Goal: Use online tool/utility

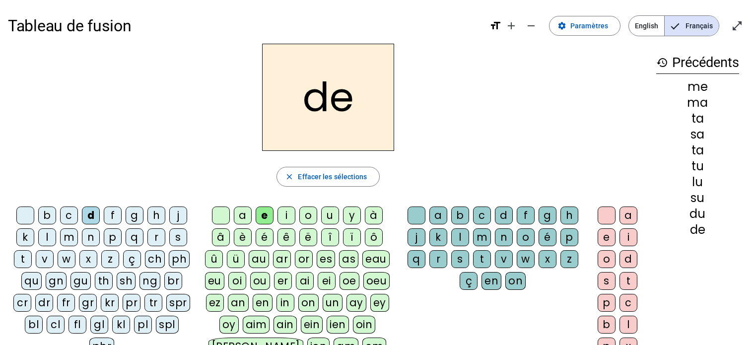
scroll to position [32, 0]
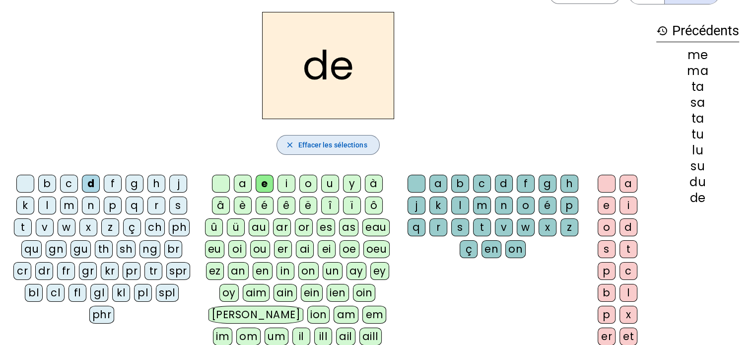
click at [330, 146] on span "Effacer les sélections" at bounding box center [332, 145] width 69 height 12
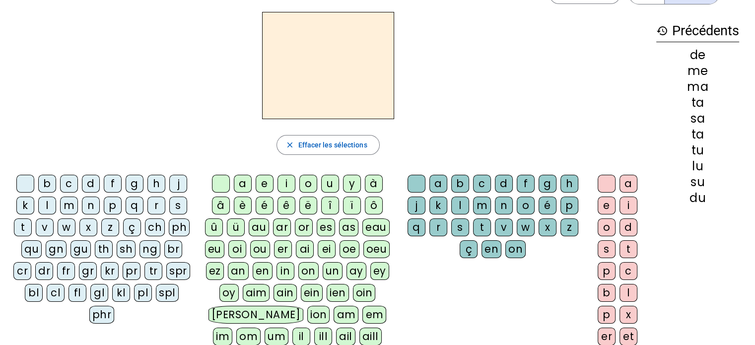
click at [330, 146] on span "Effacer les sélections" at bounding box center [332, 145] width 69 height 12
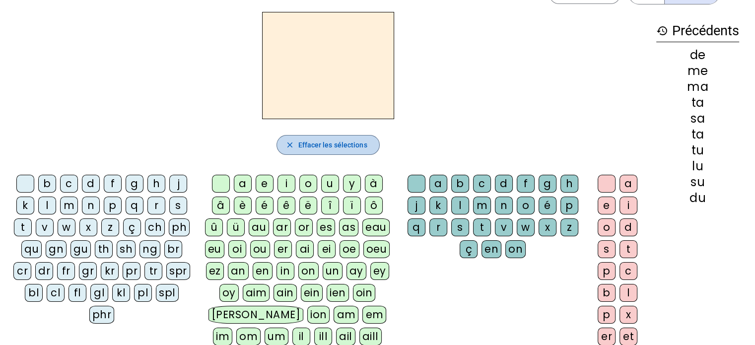
click at [330, 146] on span "Effacer les sélections" at bounding box center [332, 145] width 69 height 12
drag, startPoint x: 0, startPoint y: 0, endPoint x: 291, endPoint y: 144, distance: 325.2
click at [291, 144] on button "close Effacer les sélections" at bounding box center [327, 145] width 103 height 20
click at [291, 144] on mat-icon "close" at bounding box center [289, 144] width 9 height 9
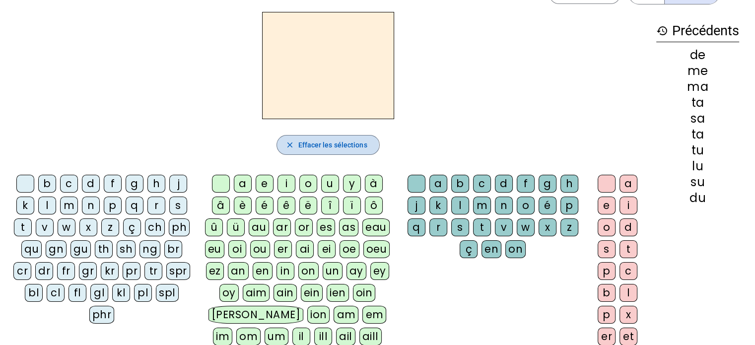
click at [288, 145] on mat-icon "close" at bounding box center [289, 144] width 9 height 9
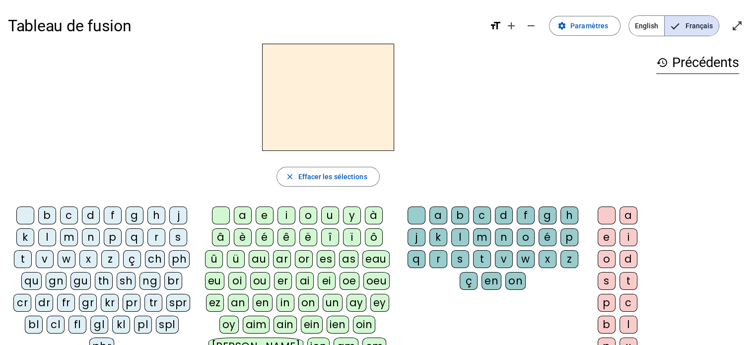
click at [133, 239] on div "q" at bounding box center [135, 237] width 18 height 18
click at [332, 214] on div "u" at bounding box center [330, 215] width 18 height 18
click at [629, 237] on div "i" at bounding box center [628, 237] width 18 height 18
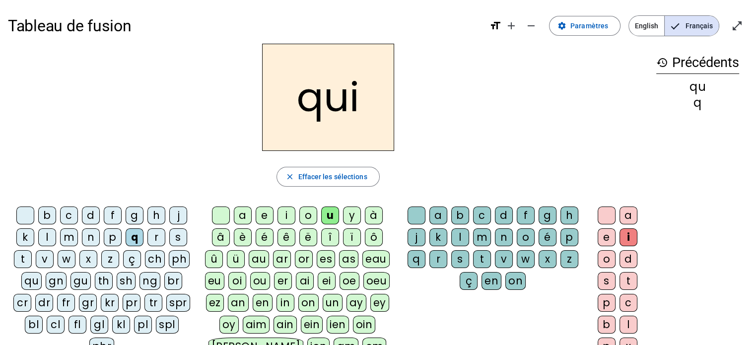
click at [179, 236] on div "s" at bounding box center [178, 237] width 18 height 18
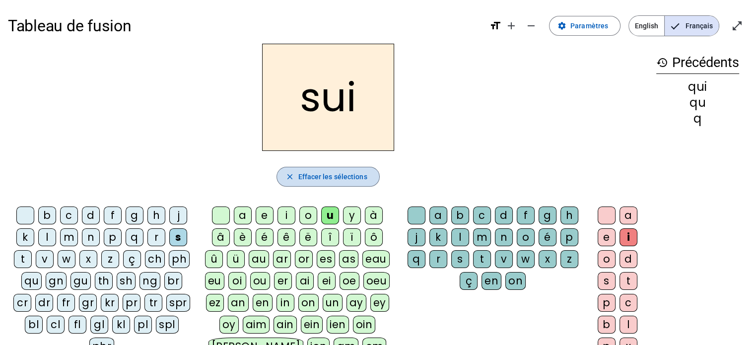
click at [350, 180] on span "Effacer les sélections" at bounding box center [332, 177] width 69 height 12
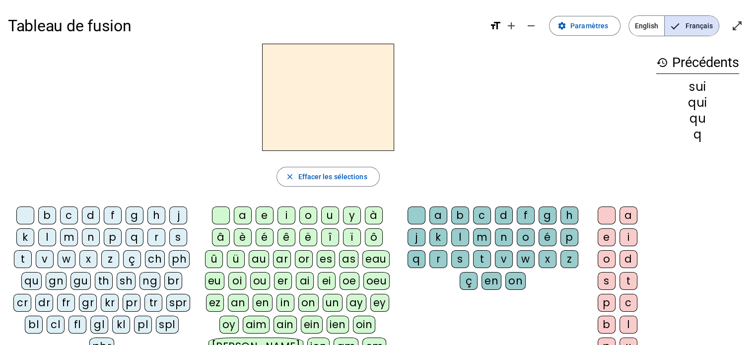
click at [23, 280] on div "qu" at bounding box center [31, 281] width 20 height 18
click at [286, 212] on div "i" at bounding box center [286, 215] width 18 height 18
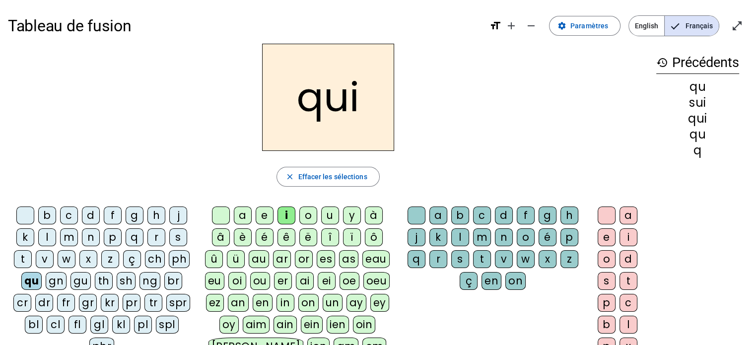
click at [177, 238] on div "s" at bounding box center [178, 237] width 18 height 18
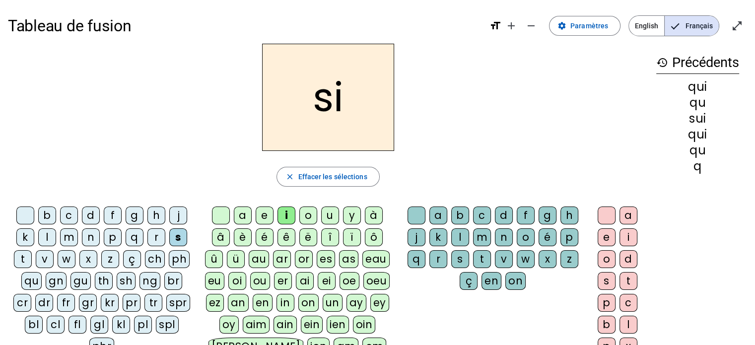
click at [93, 238] on div "n" at bounding box center [91, 237] width 18 height 18
click at [175, 238] on div "s" at bounding box center [178, 237] width 18 height 18
click at [89, 236] on div "n" at bounding box center [91, 237] width 18 height 18
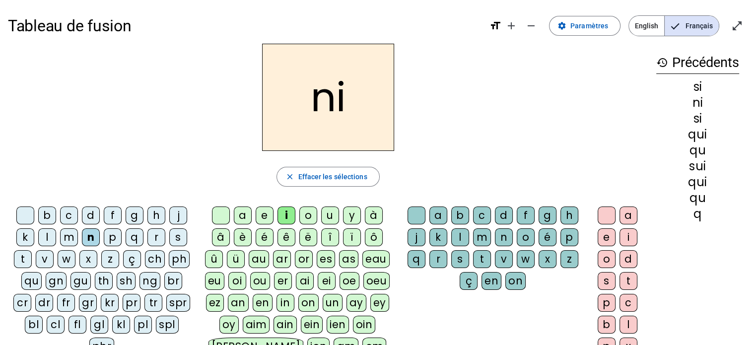
click at [262, 212] on div "e" at bounding box center [265, 215] width 18 height 18
click at [181, 236] on div "s" at bounding box center [178, 237] width 18 height 18
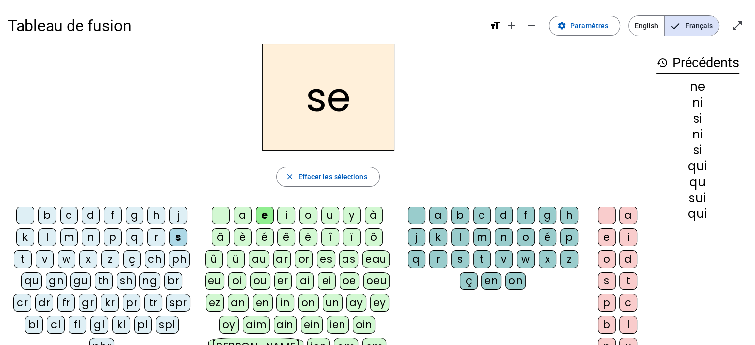
click at [27, 256] on div "t" at bounding box center [23, 259] width 18 height 18
click at [89, 216] on div "d" at bounding box center [91, 215] width 18 height 18
click at [330, 211] on div "u" at bounding box center [330, 215] width 18 height 18
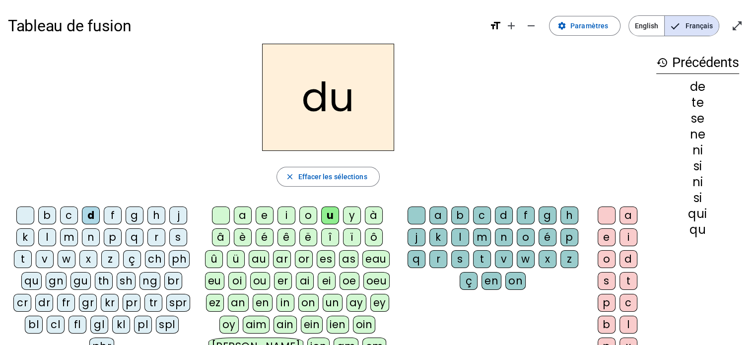
click at [181, 238] on div "s" at bounding box center [178, 237] width 18 height 18
click at [47, 238] on div "l" at bounding box center [47, 237] width 18 height 18
click at [24, 257] on div "t" at bounding box center [23, 259] width 18 height 18
click at [241, 215] on div "a" at bounding box center [243, 215] width 18 height 18
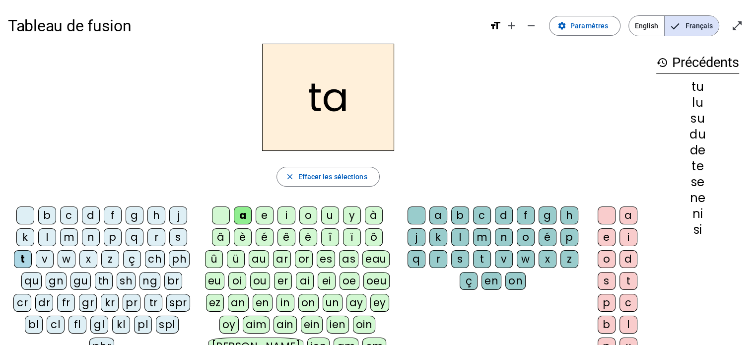
click at [68, 241] on div "m" at bounding box center [69, 237] width 18 height 18
click at [265, 214] on div "e" at bounding box center [265, 215] width 18 height 18
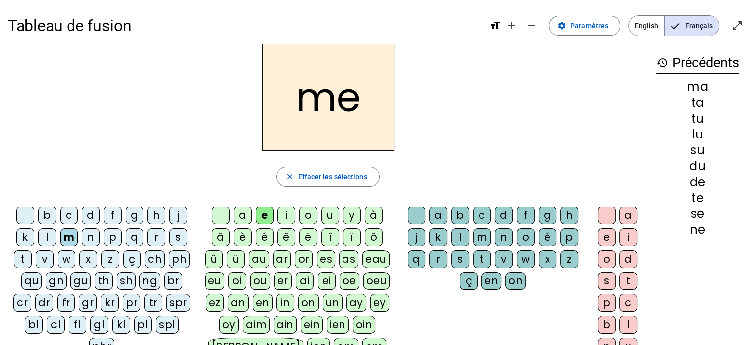
click at [93, 217] on div "d" at bounding box center [91, 215] width 18 height 18
